Goal: Transaction & Acquisition: Purchase product/service

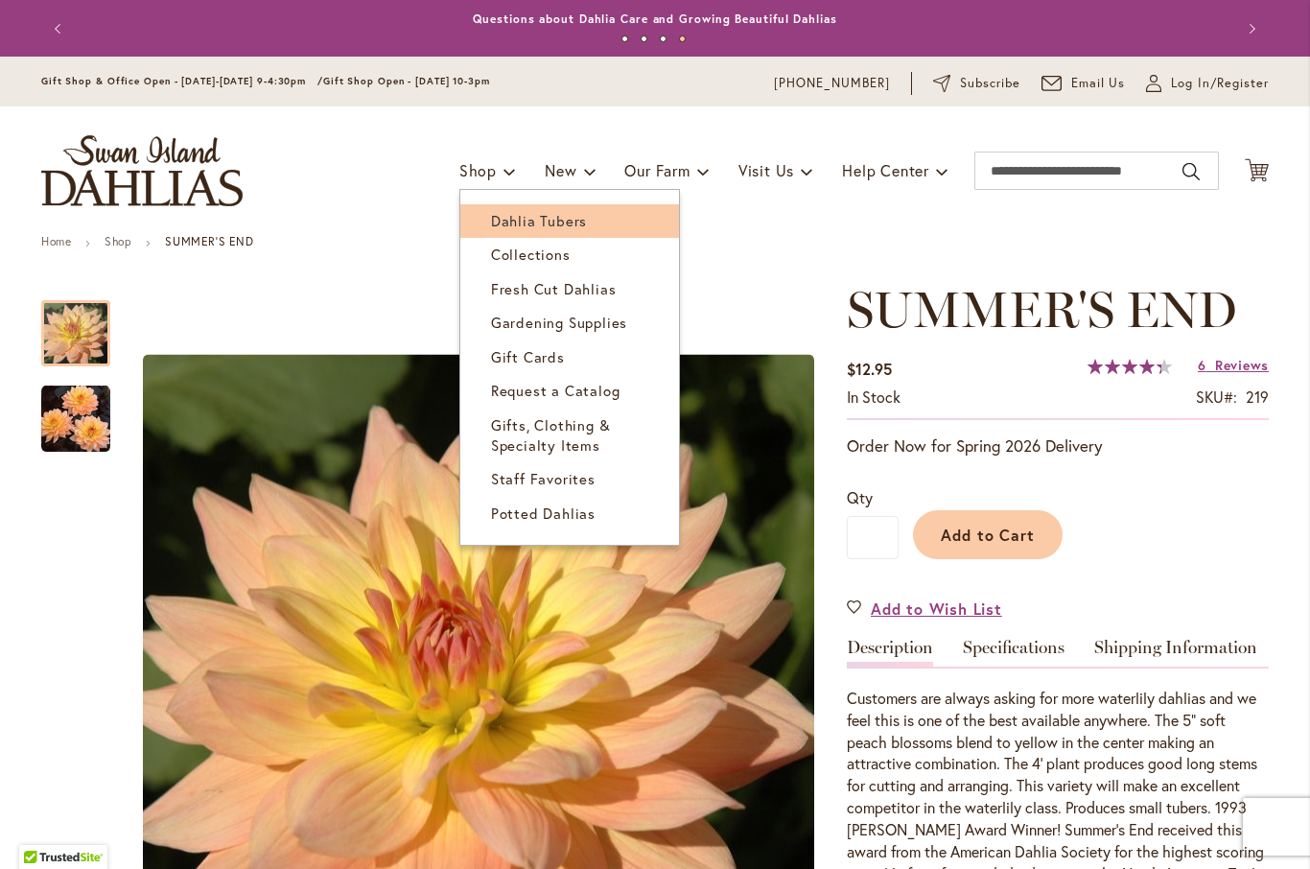
click at [568, 223] on span "Dahlia Tubers" at bounding box center [539, 220] width 96 height 19
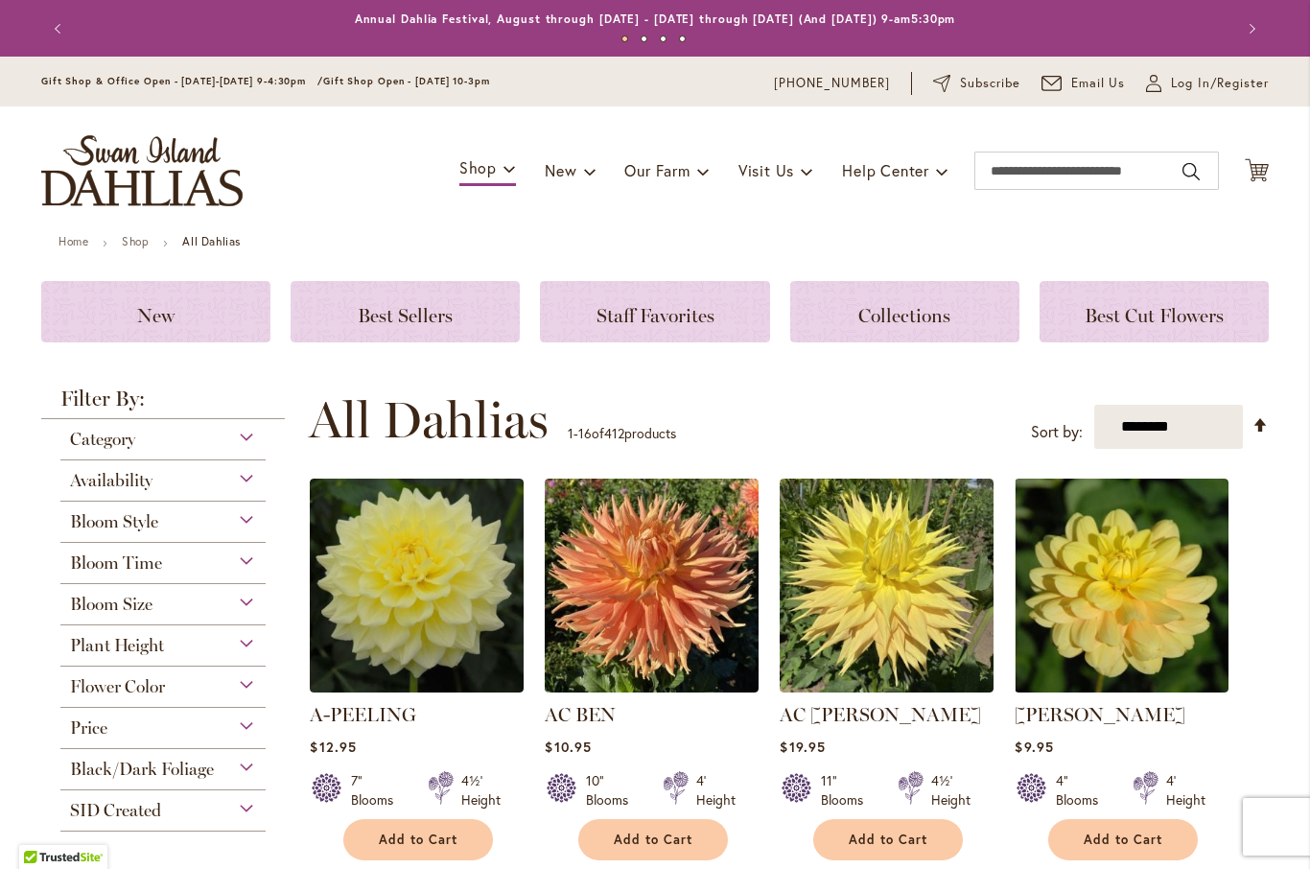
click at [221, 522] on div "Bloom Style" at bounding box center [162, 517] width 205 height 31
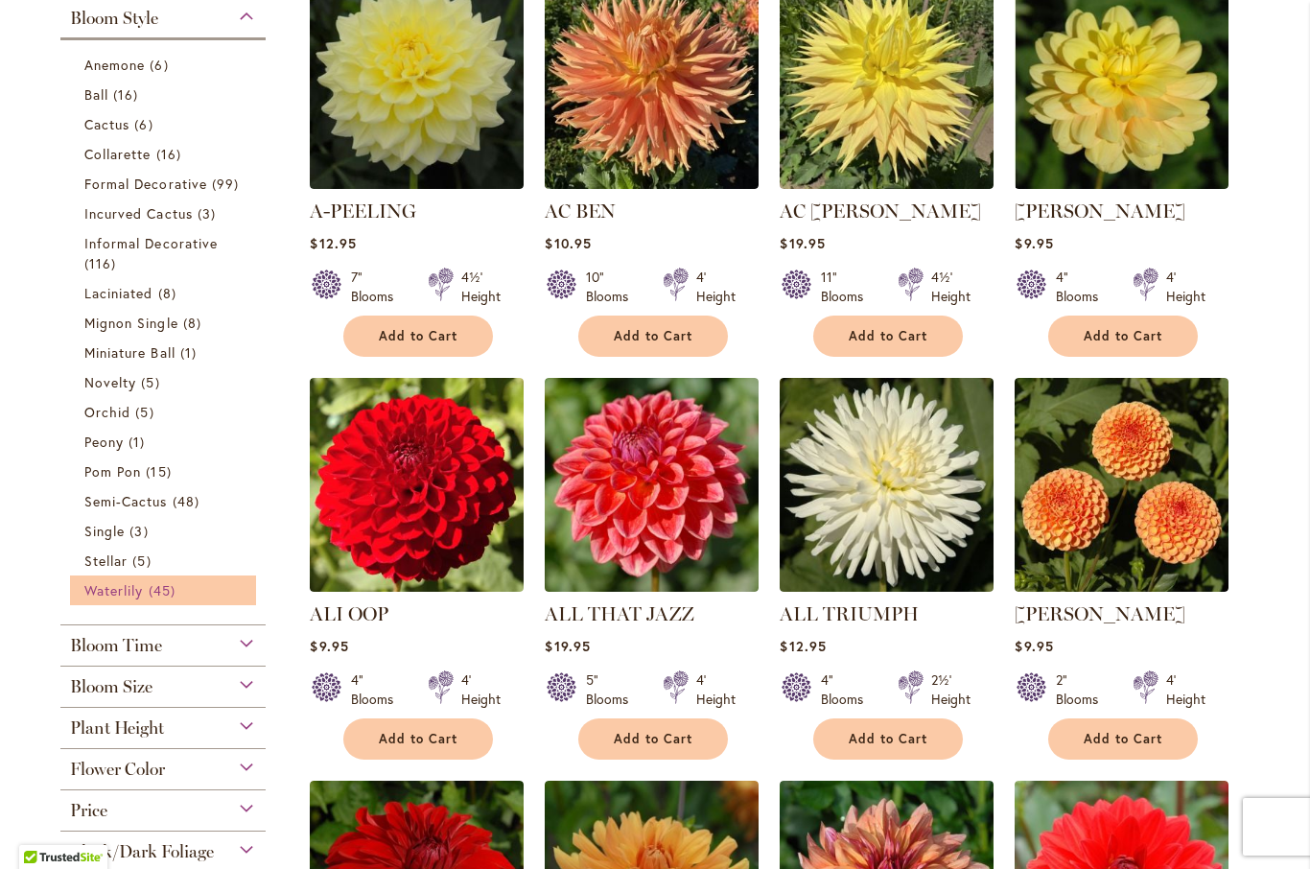
click at [143, 600] on span "Waterlily" at bounding box center [113, 590] width 59 height 18
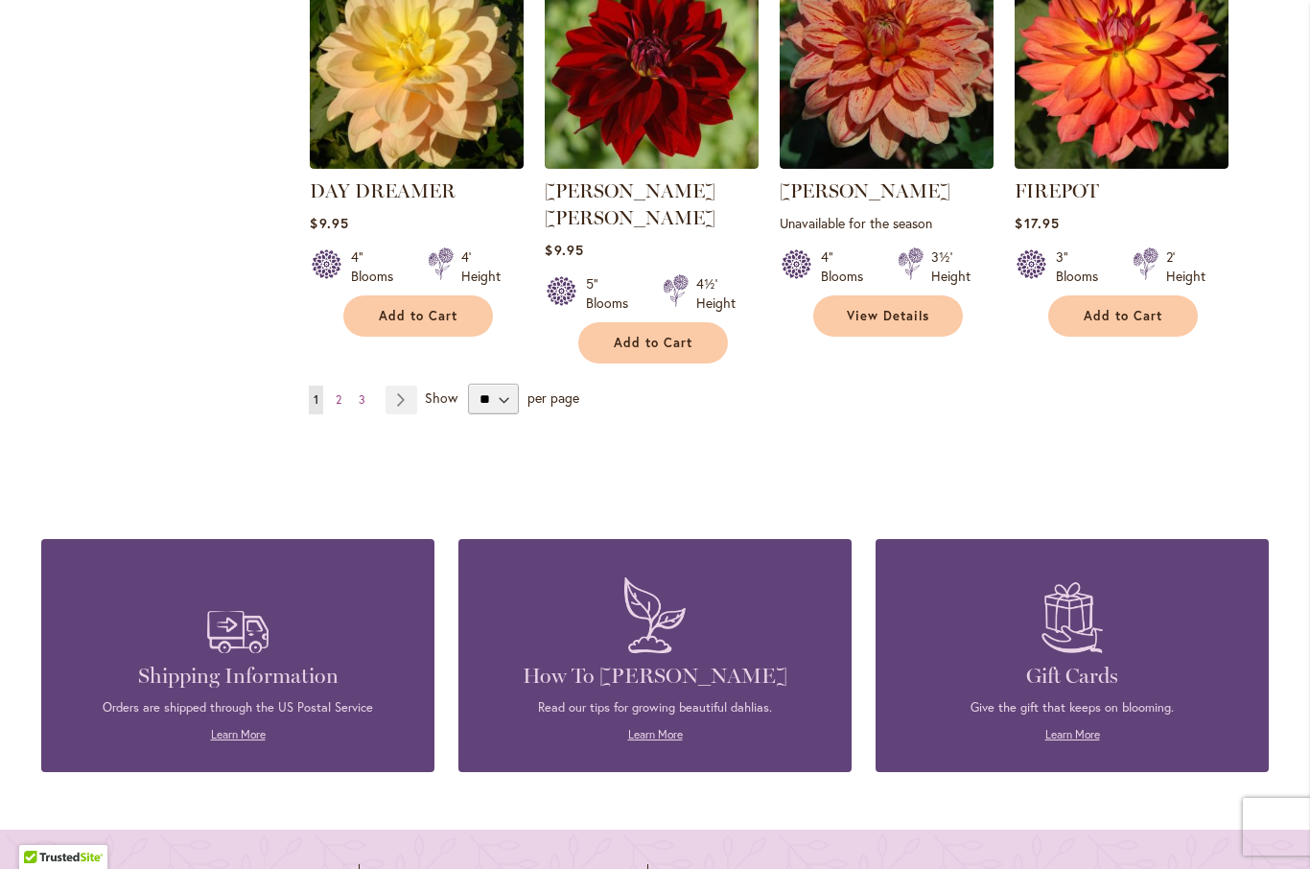
scroll to position [1704, 0]
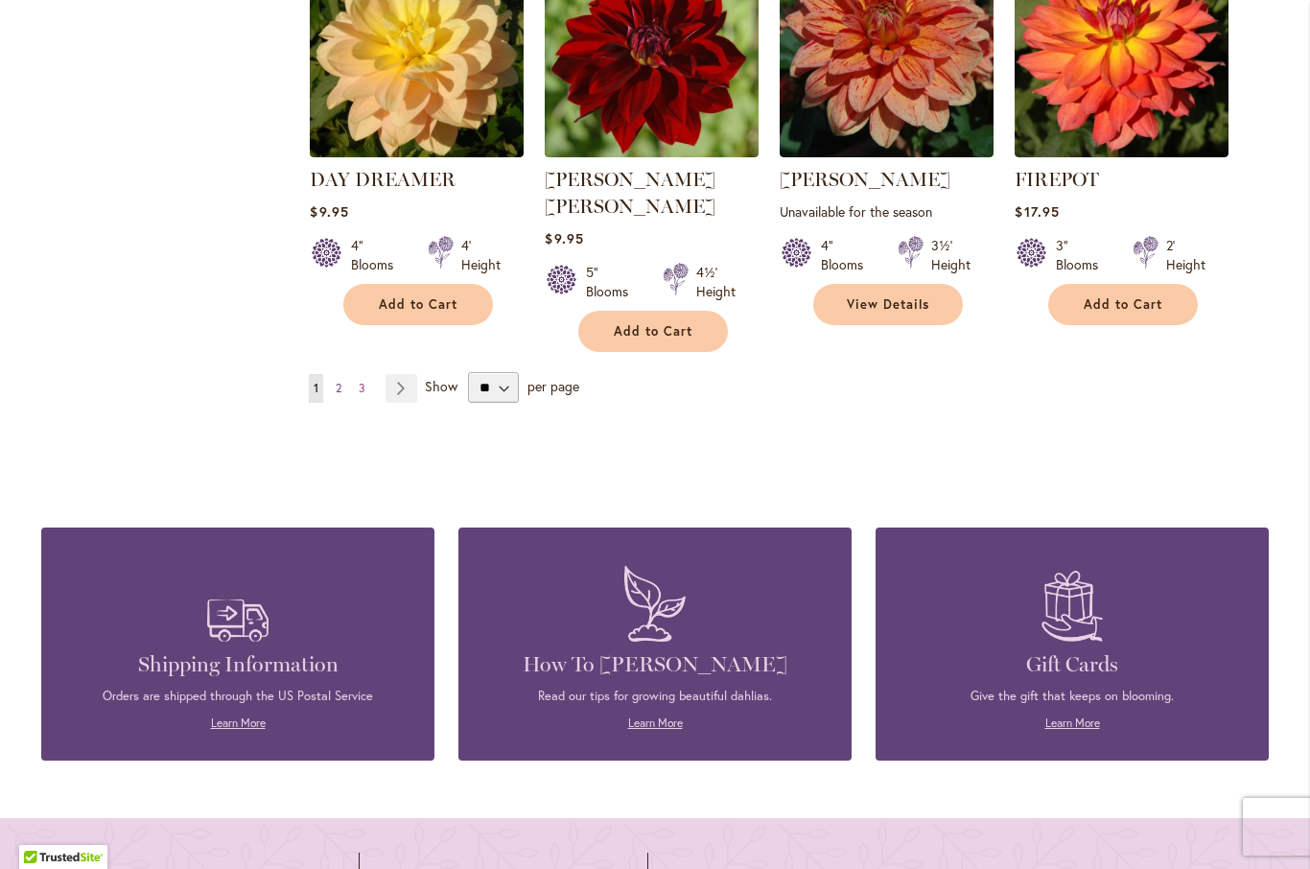
click at [345, 374] on link "Page 2" at bounding box center [338, 388] width 15 height 29
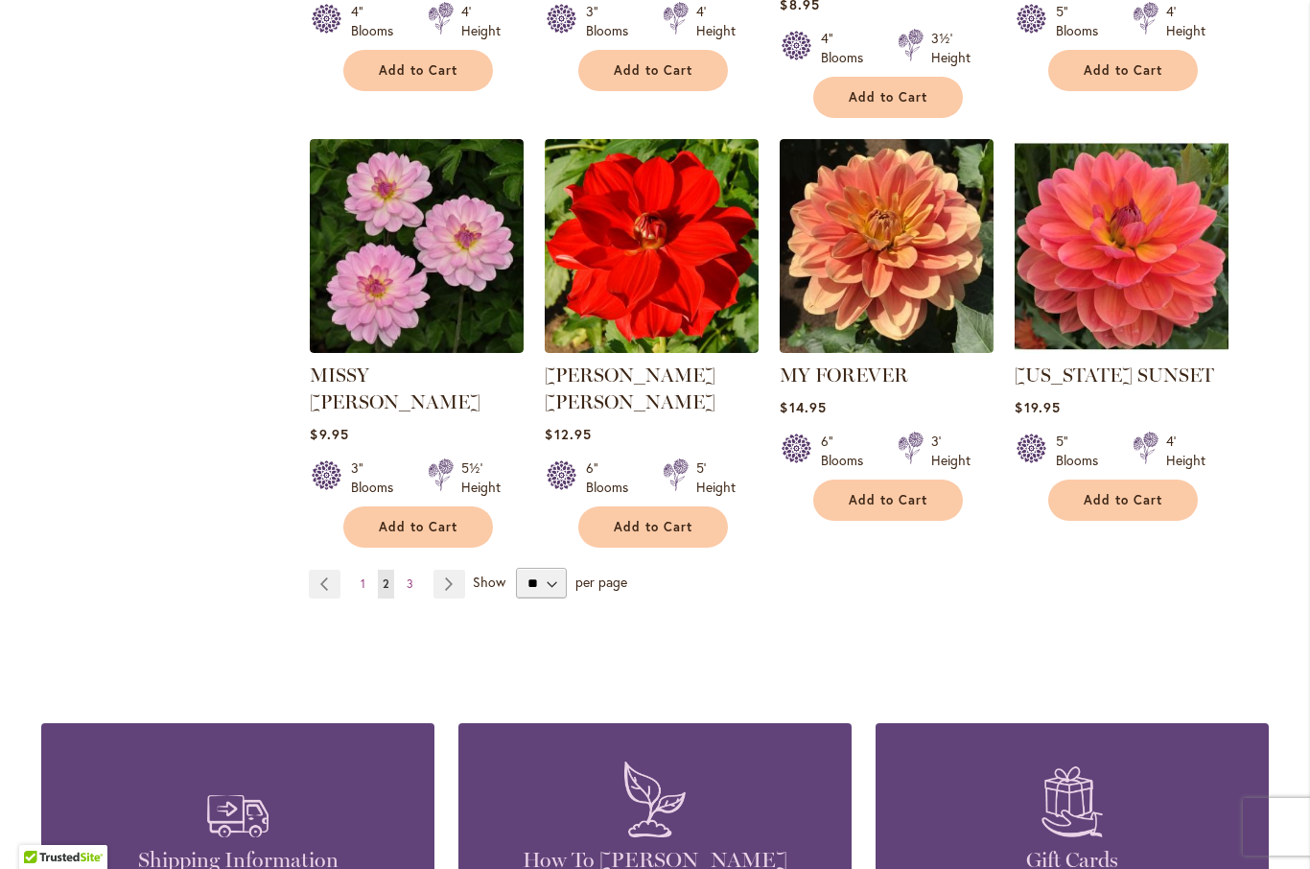
scroll to position [1532, 0]
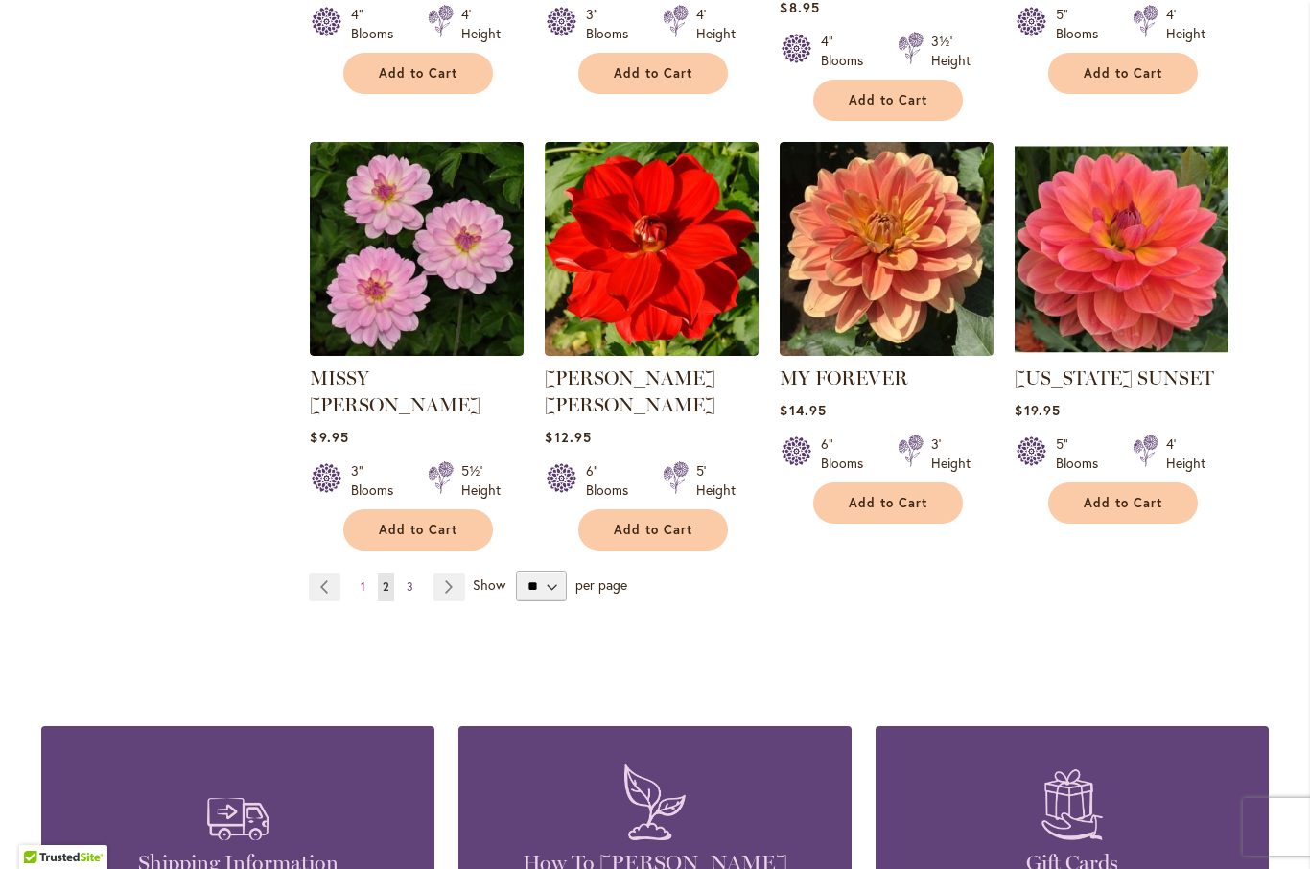
click at [417, 573] on link "Page 3" at bounding box center [410, 587] width 16 height 29
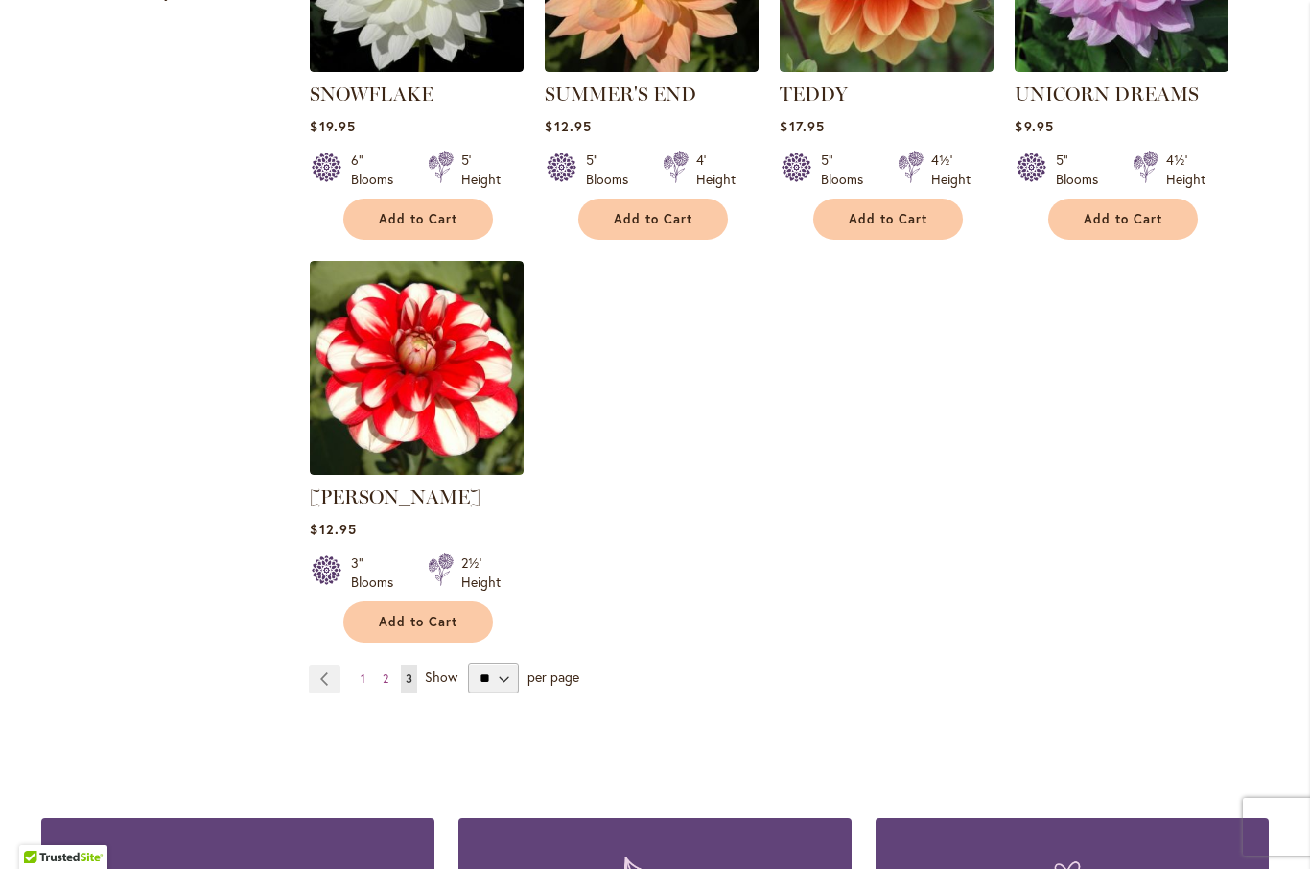
scroll to position [1416, 0]
